Goal: Information Seeking & Learning: Learn about a topic

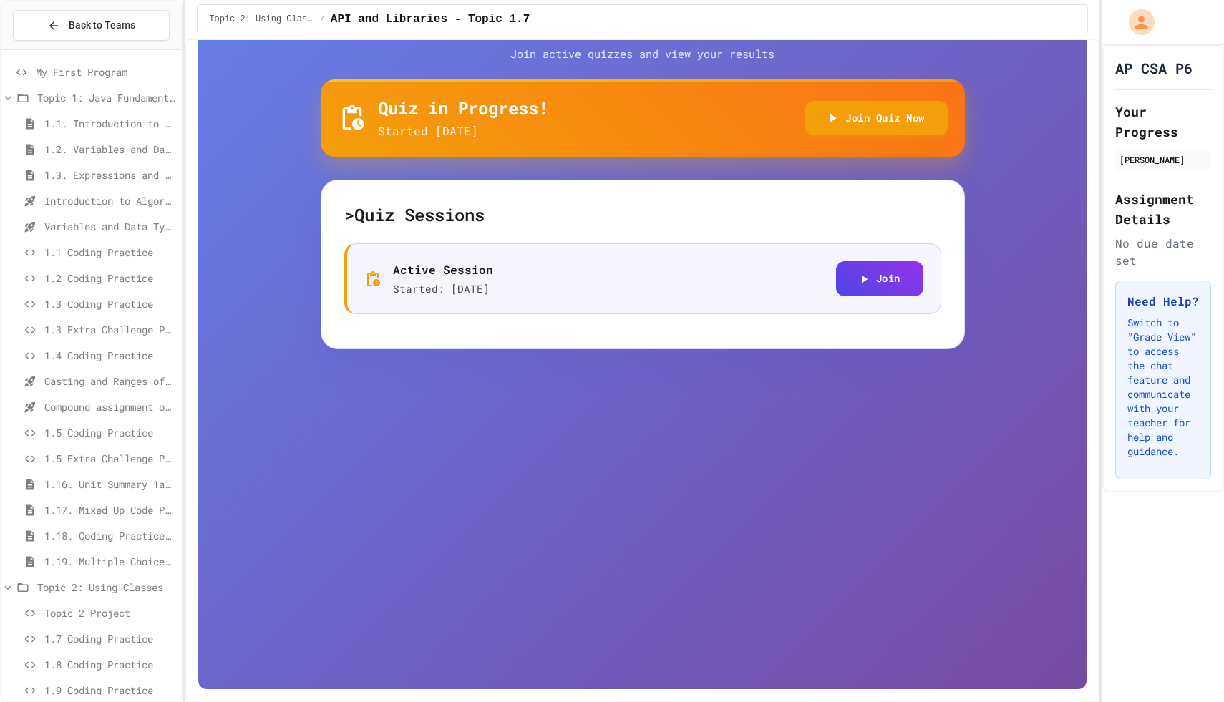
scroll to position [68, 0]
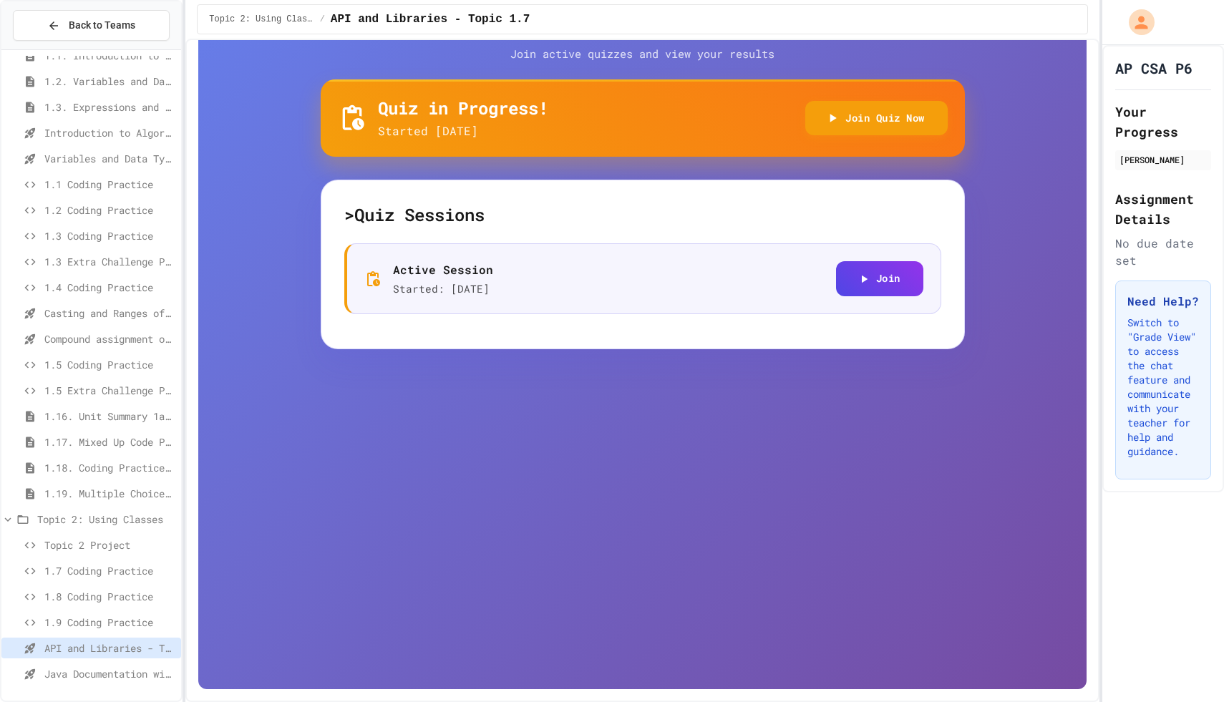
click at [79, 673] on span "Java Documentation with Comments - Topic 1.8" at bounding box center [109, 673] width 131 height 15
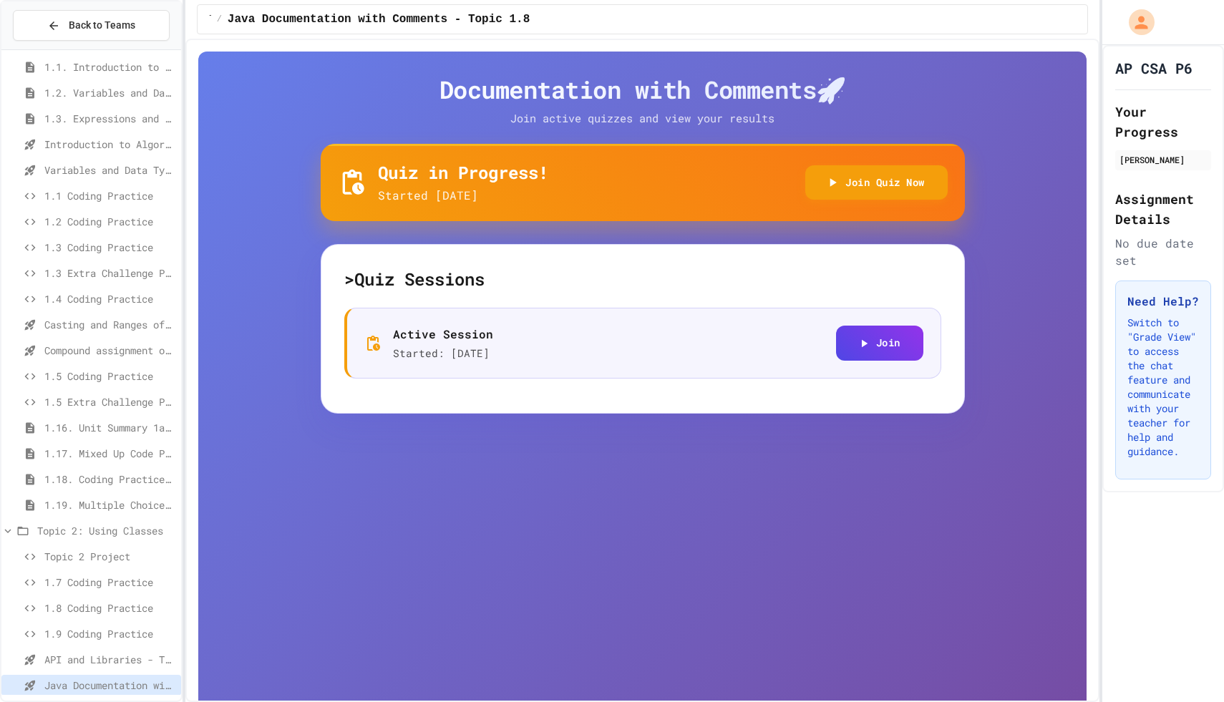
click at [79, 640] on span "1.9 Coding Practice" at bounding box center [109, 633] width 131 height 15
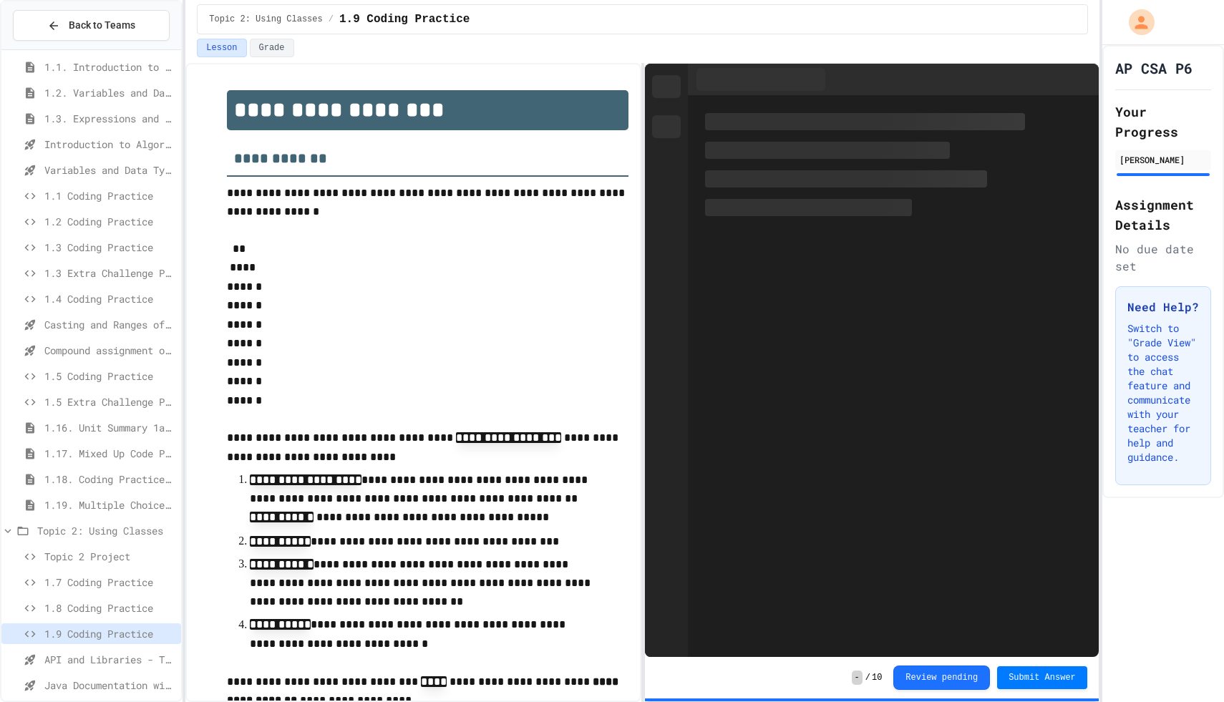
click at [72, 657] on span "API and Libraries - Topic 1.7" at bounding box center [109, 659] width 131 height 15
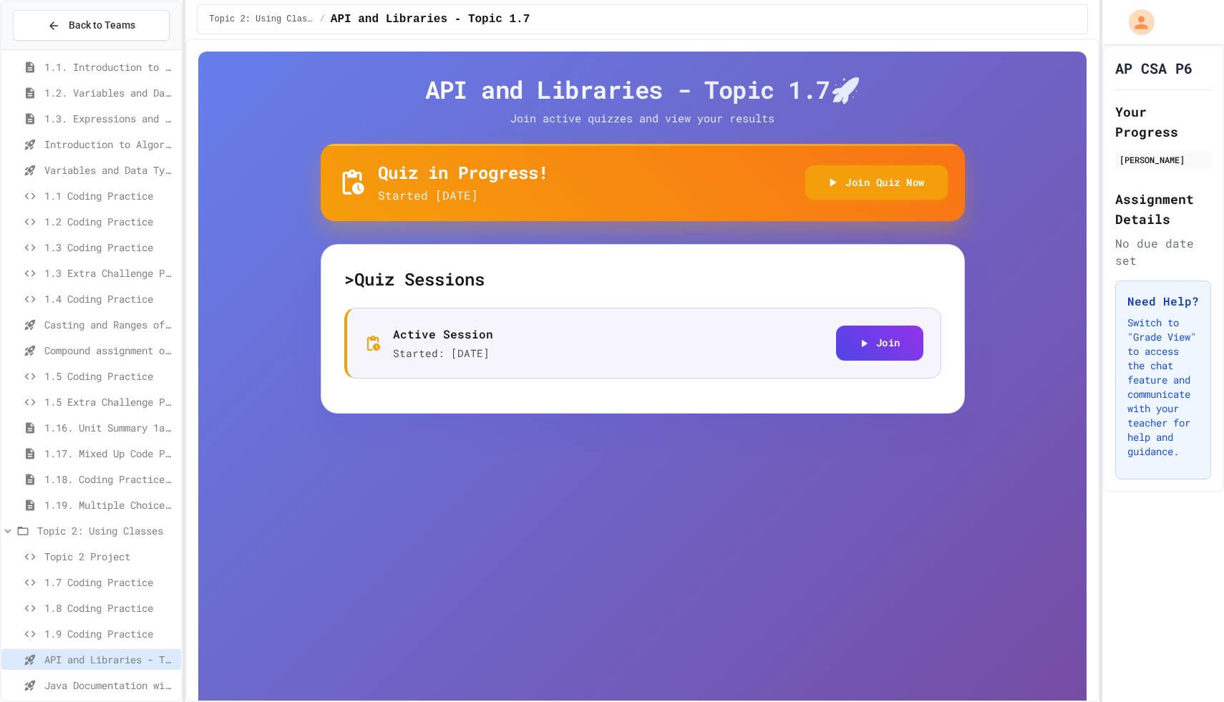
click at [64, 686] on span "Java Documentation with Comments - Topic 1.8" at bounding box center [109, 685] width 131 height 15
